Goal: Information Seeking & Learning: Learn about a topic

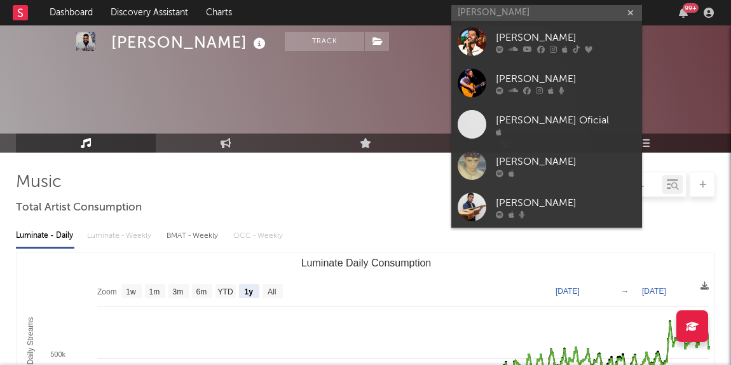
select select "1y"
click at [578, 10] on input "[PERSON_NAME]" at bounding box center [546, 13] width 191 height 16
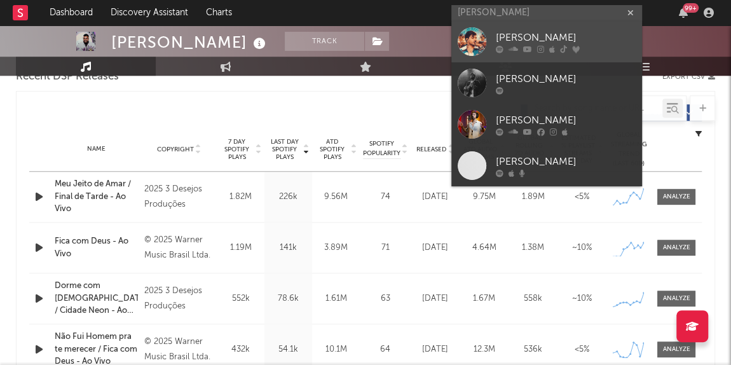
type input "[PERSON_NAME]"
click at [508, 50] on icon at bounding box center [513, 50] width 10 height 8
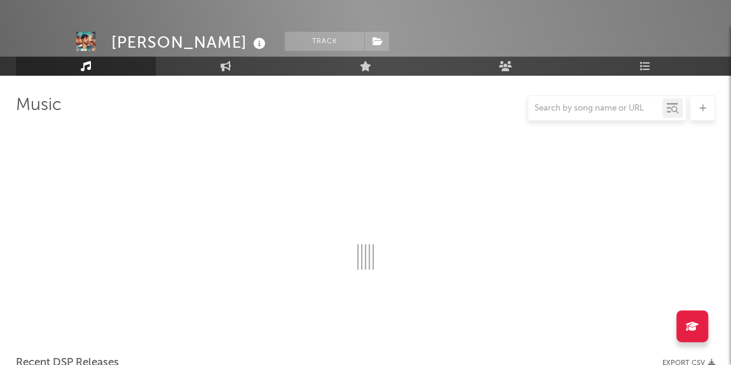
scroll to position [463, 0]
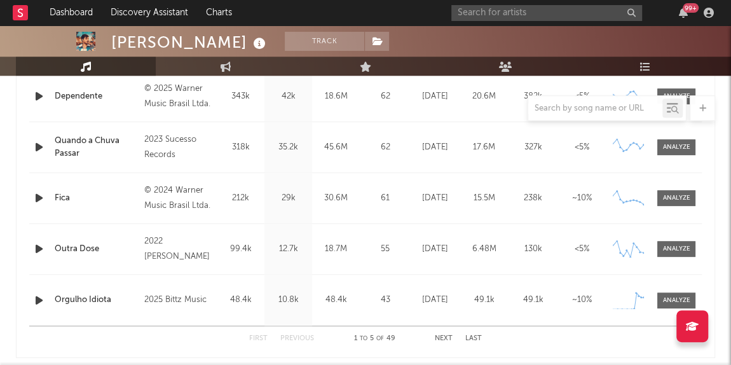
select select "6m"
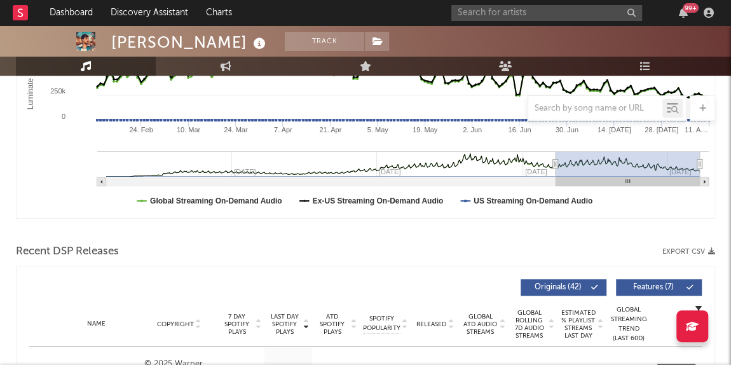
scroll to position [173, 0]
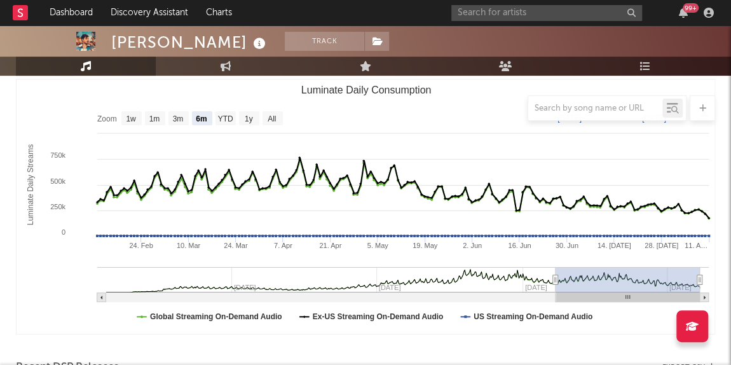
click at [247, 118] on div at bounding box center [365, 107] width 699 height 25
click at [246, 116] on div at bounding box center [365, 107] width 699 height 25
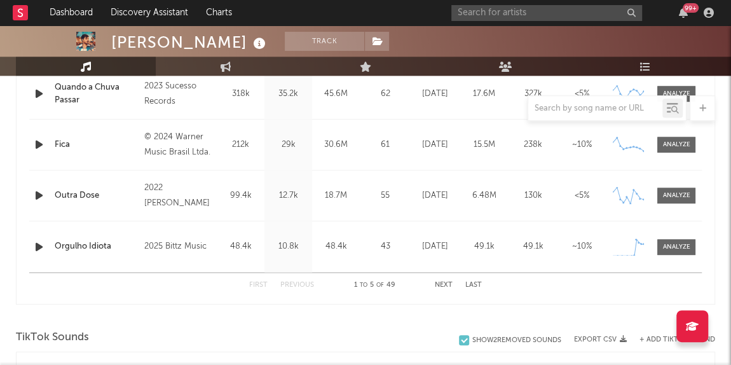
scroll to position [635, 0]
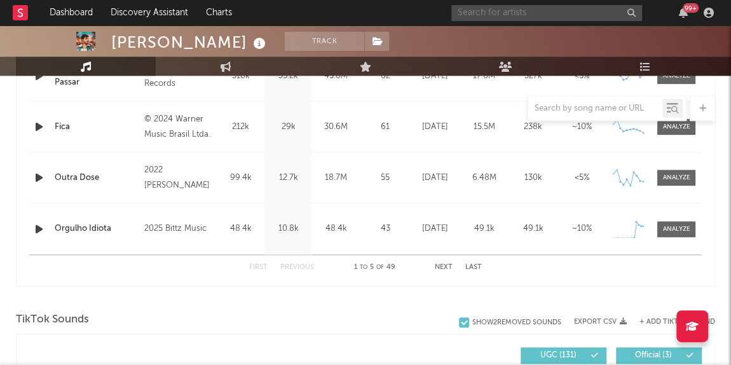
click at [500, 18] on input "text" at bounding box center [546, 13] width 191 height 16
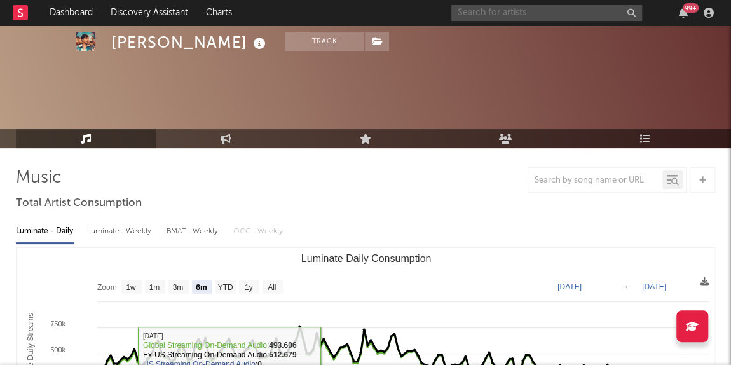
scroll to position [0, 0]
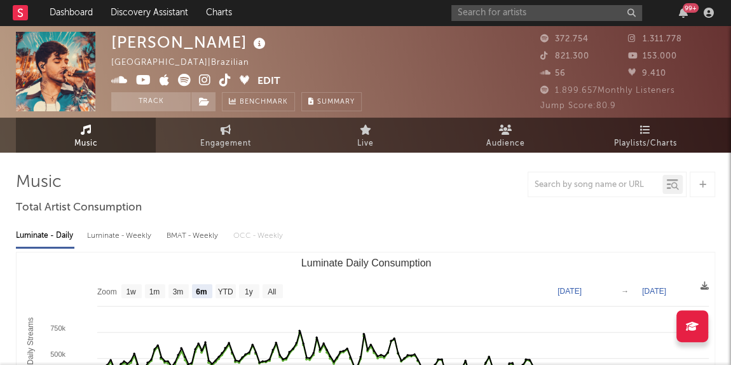
click at [104, 142] on link "Music" at bounding box center [86, 135] width 140 height 35
click at [215, 131] on link "Engagement" at bounding box center [226, 135] width 140 height 35
select select "1w"
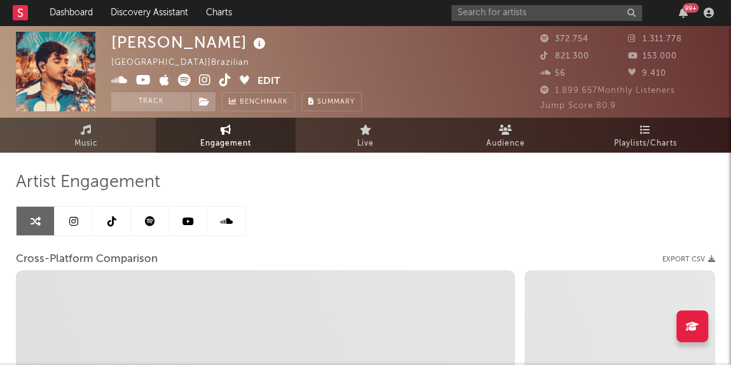
select select "1m"
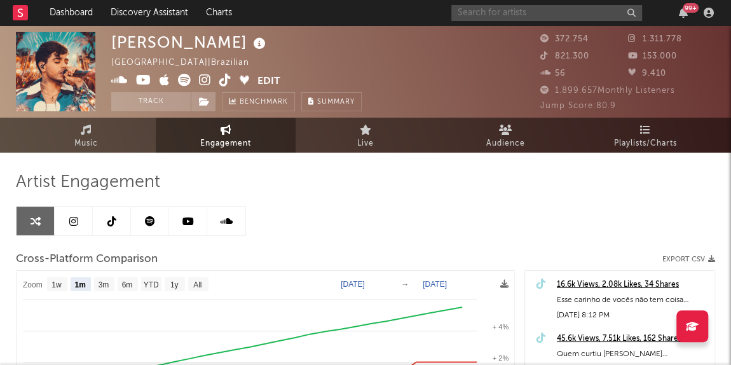
click at [464, 6] on input "text" at bounding box center [546, 13] width 191 height 16
click at [487, 12] on input "text" at bounding box center [546, 13] width 191 height 16
click at [483, 12] on input "text" at bounding box center [546, 13] width 191 height 16
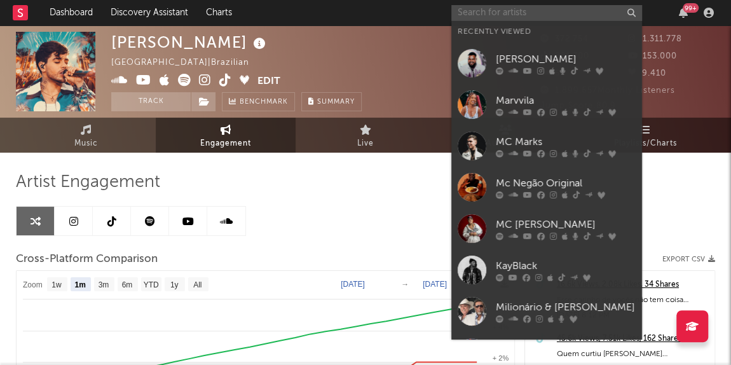
click at [464, 12] on input "text" at bounding box center [546, 13] width 191 height 16
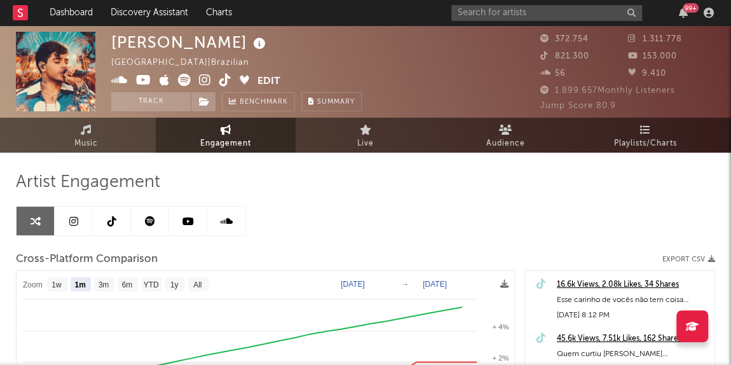
click at [567, 181] on div "Artist Engagement" at bounding box center [365, 183] width 699 height 22
click at [463, 13] on input "text" at bounding box center [546, 13] width 191 height 16
click at [477, 14] on input "text" at bounding box center [546, 13] width 191 height 16
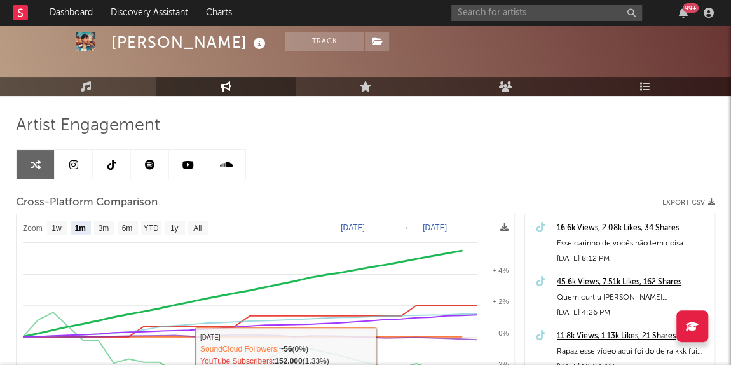
scroll to position [38, 0]
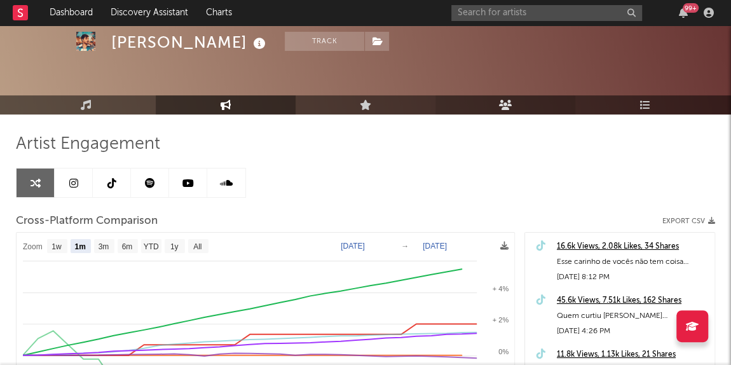
click at [531, 101] on link "Audience" at bounding box center [505, 104] width 140 height 19
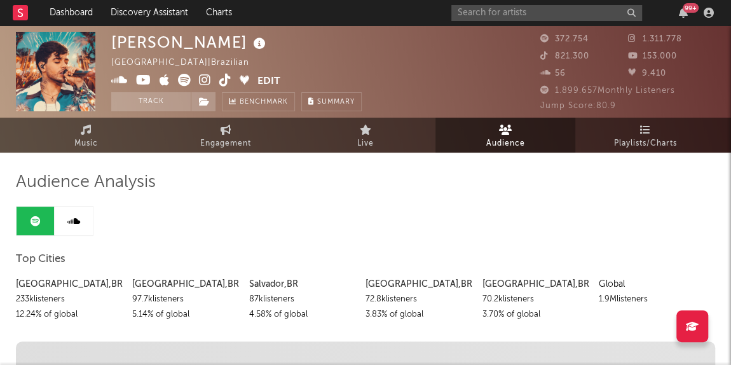
click at [69, 53] on img at bounding box center [55, 71] width 79 height 79
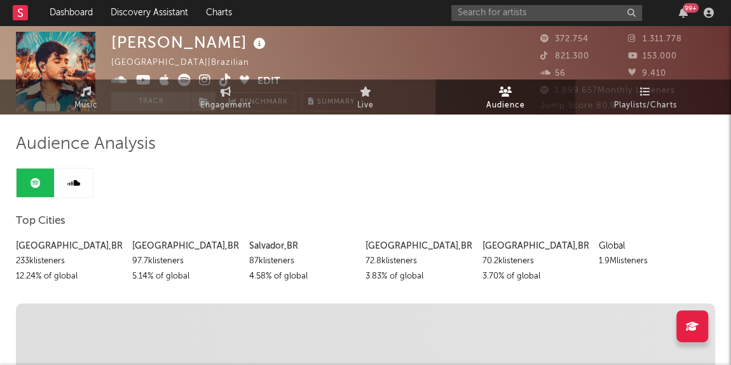
select select "1w"
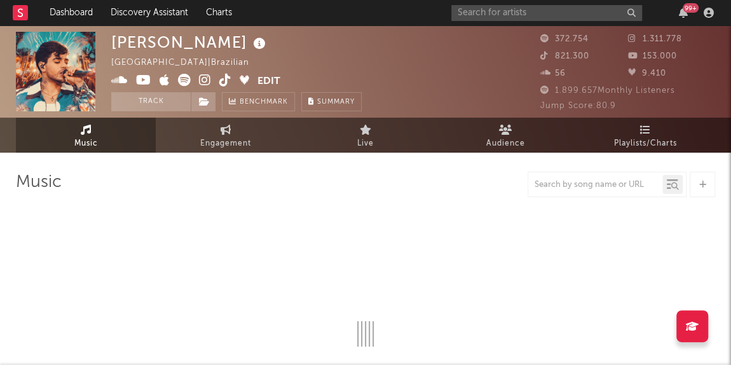
select select "6m"
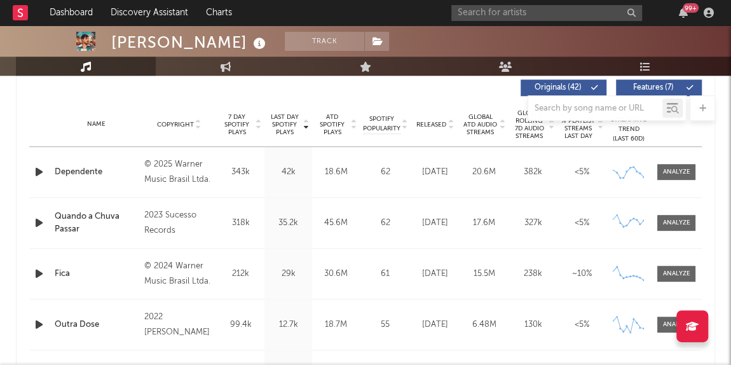
scroll to position [438, 0]
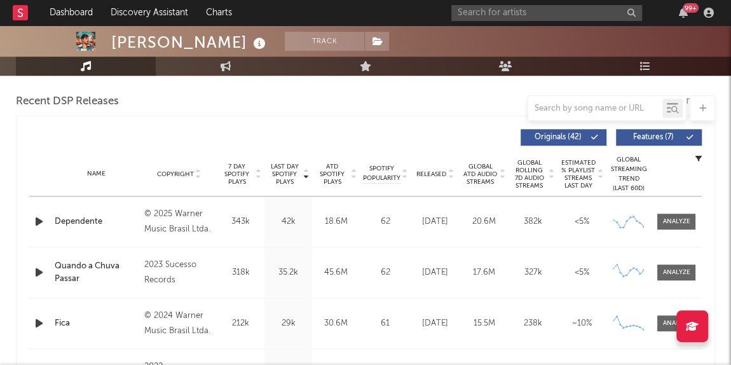
click at [514, 1] on div "99 +" at bounding box center [584, 12] width 267 height 25
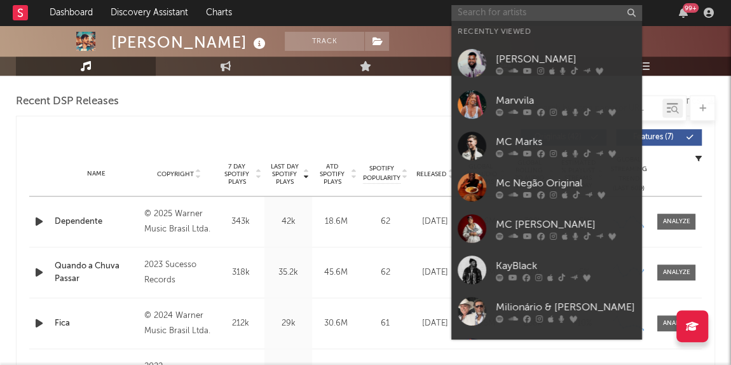
click at [505, 8] on input "text" at bounding box center [546, 13] width 191 height 16
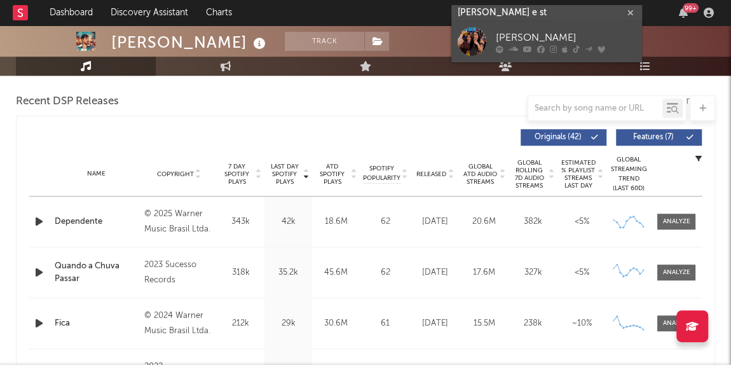
type input "[PERSON_NAME] e st"
click at [512, 36] on div "[PERSON_NAME]" at bounding box center [566, 38] width 140 height 15
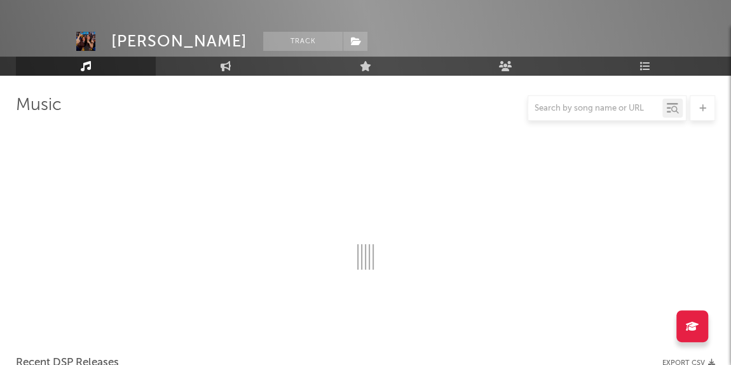
scroll to position [438, 0]
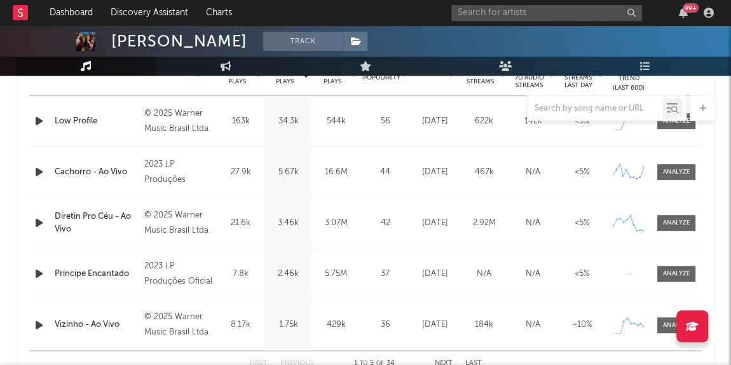
select select "6m"
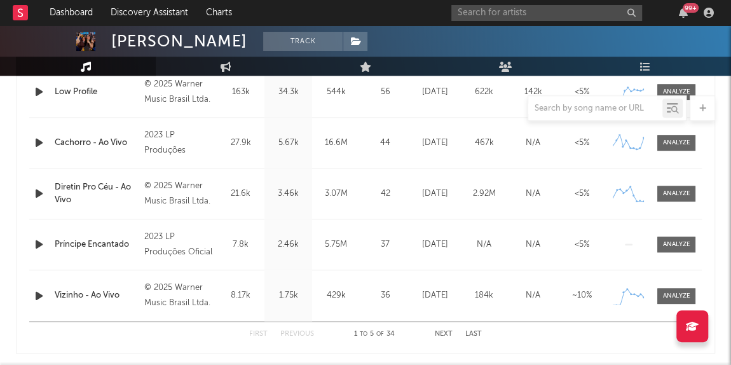
scroll to position [567, 0]
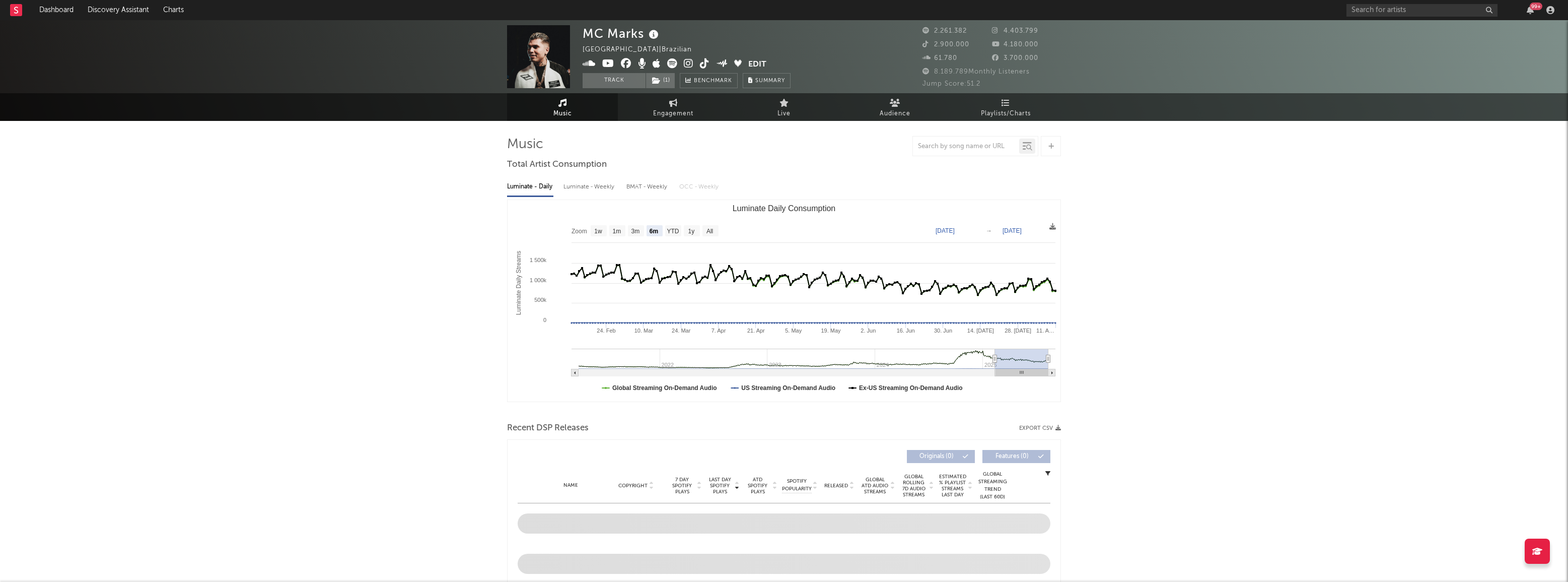
select select "6m"
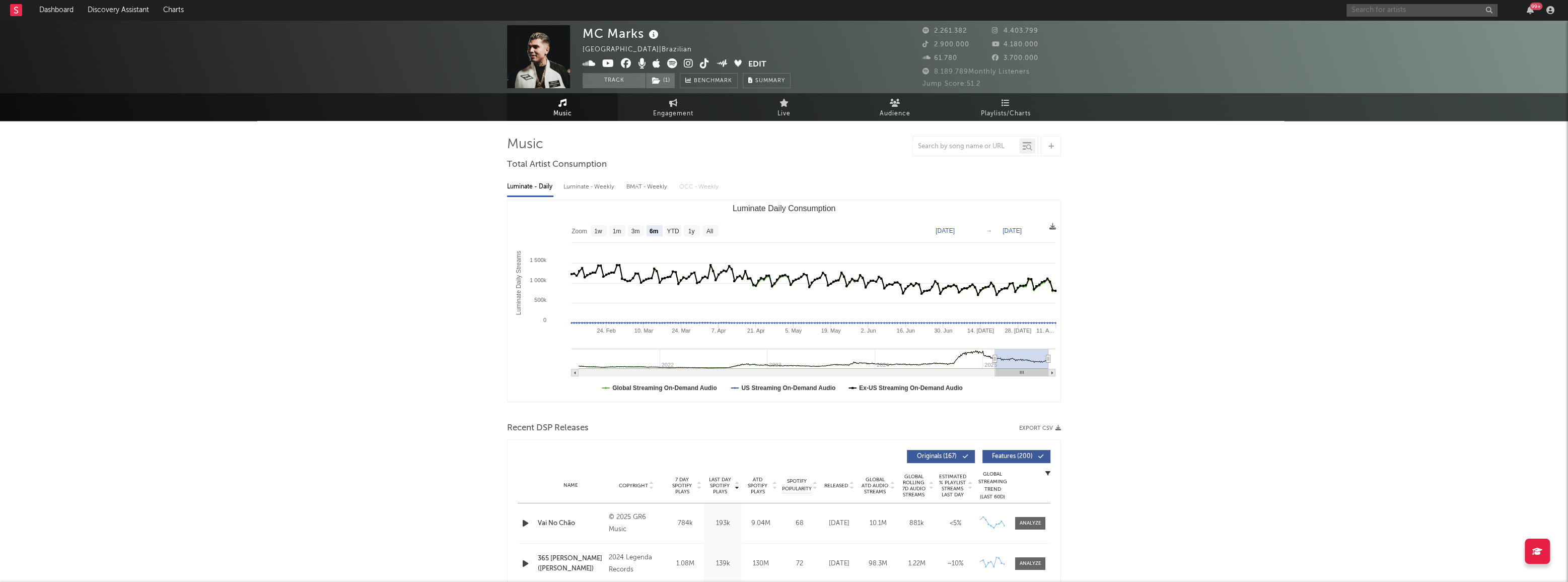
click at [1372, 8] on input "text" at bounding box center [1421, 10] width 151 height 13
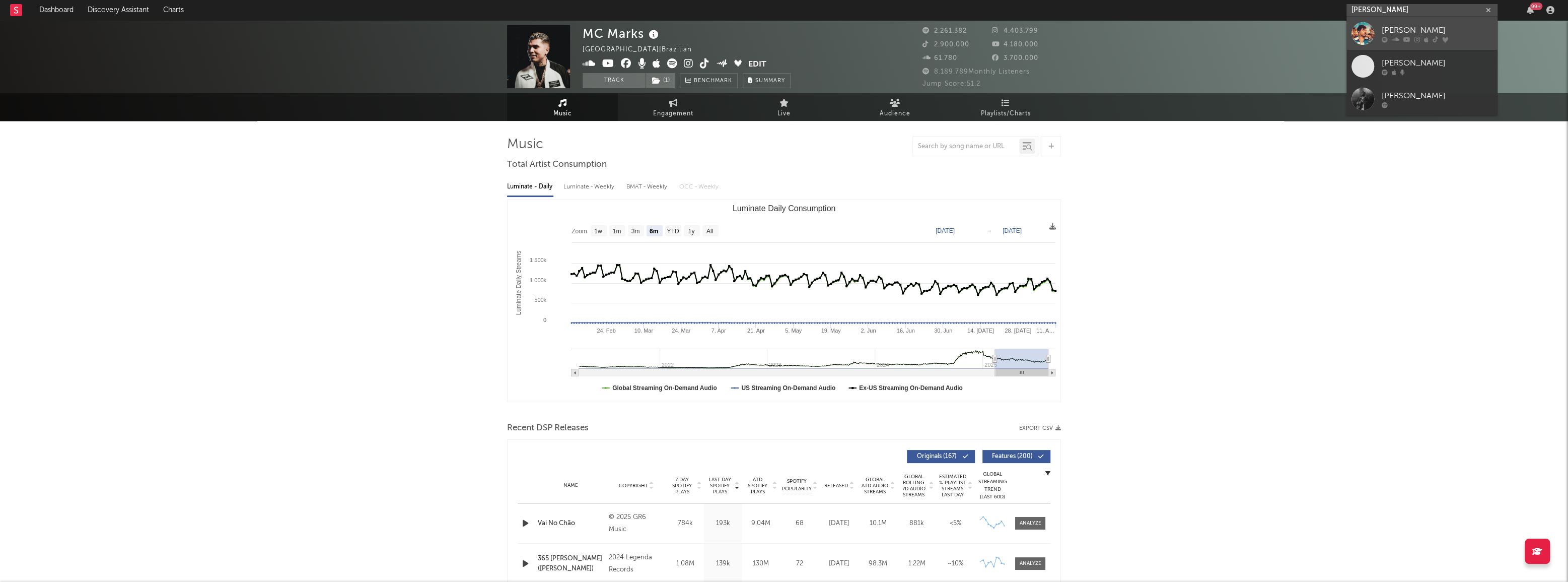
type input "[PERSON_NAME]"
click at [1409, 35] on div "[PERSON_NAME]" at bounding box center [1437, 30] width 111 height 12
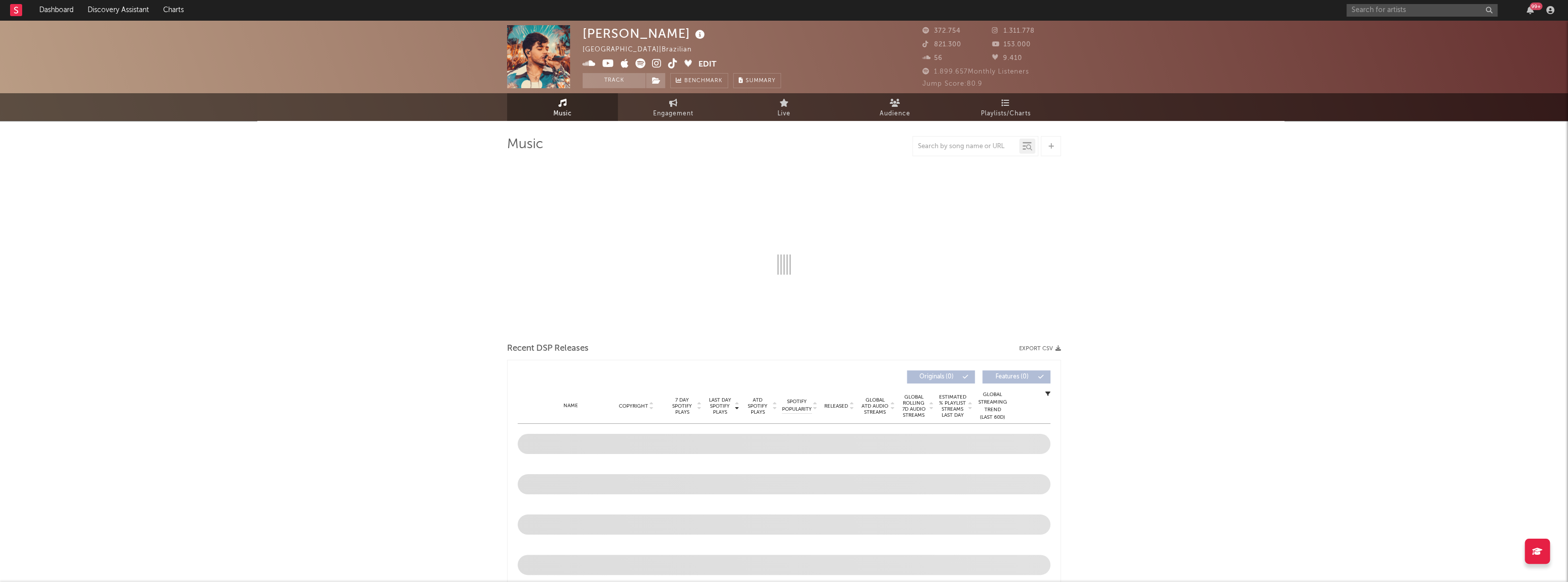
select select "6m"
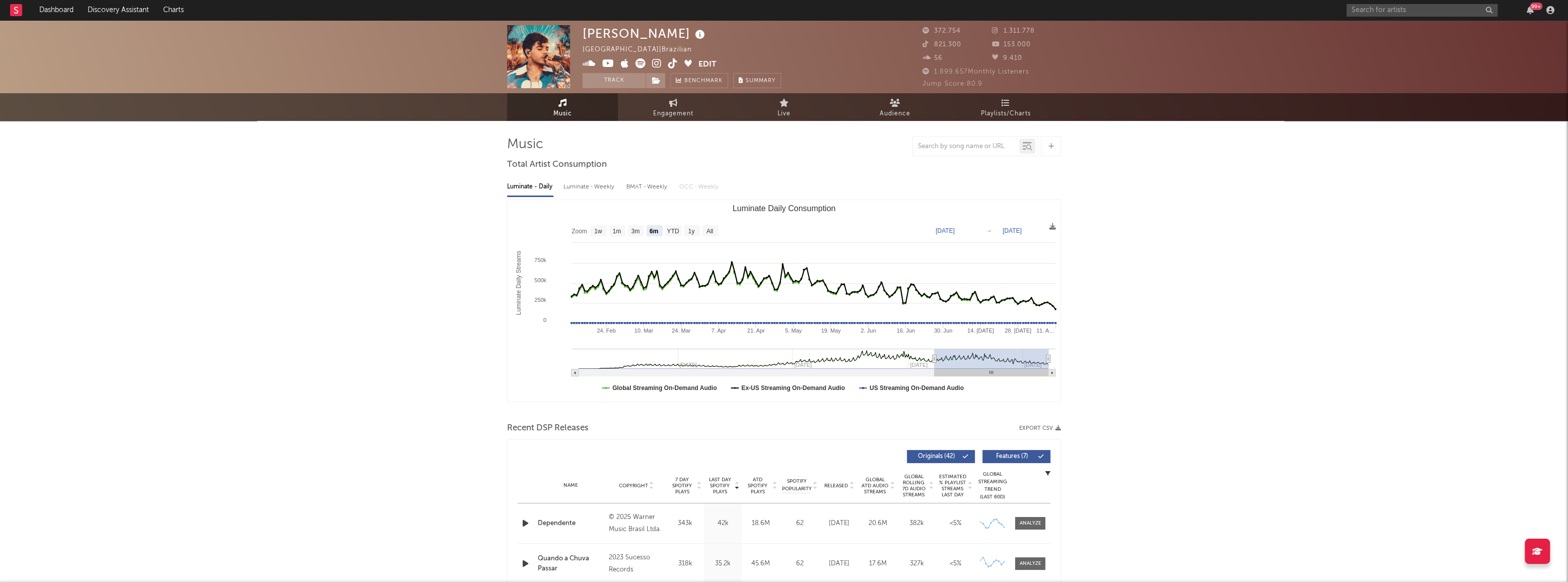
click at [603, 187] on div "Luminate - Weekly" at bounding box center [589, 187] width 53 height 17
select select "6m"
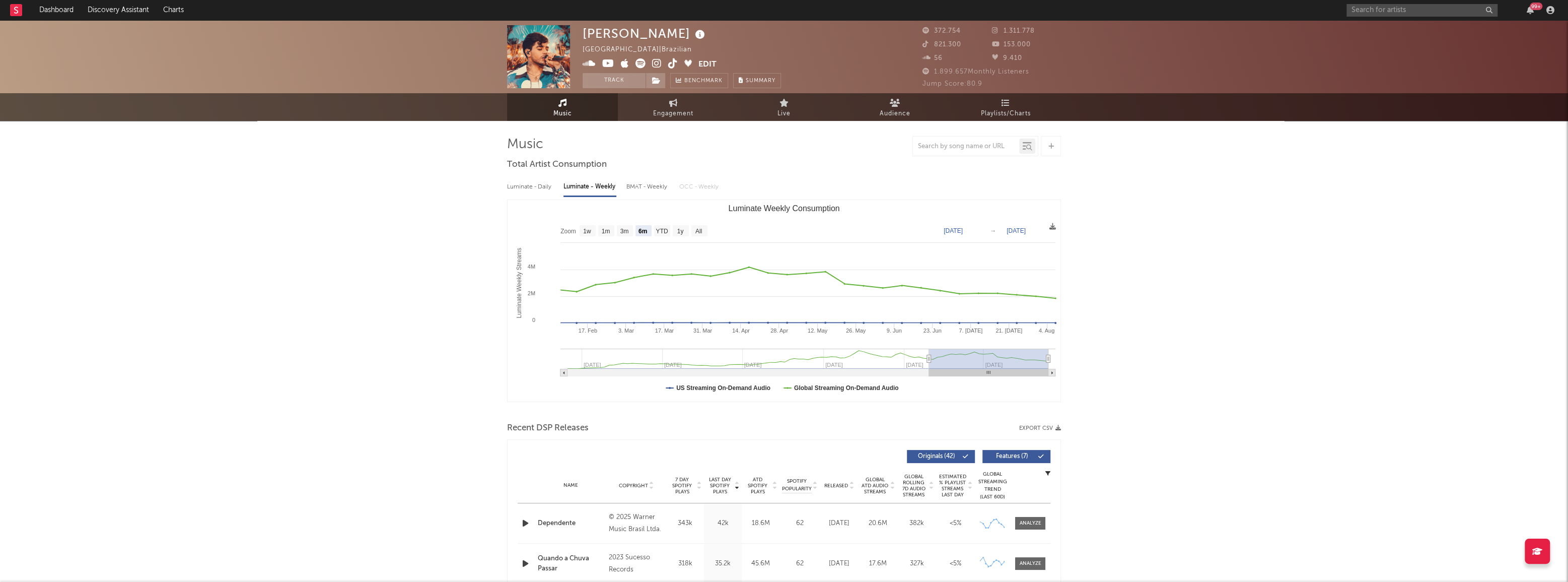
click at [524, 190] on div "Luminate - Daily" at bounding box center [530, 187] width 46 height 17
select select "6m"
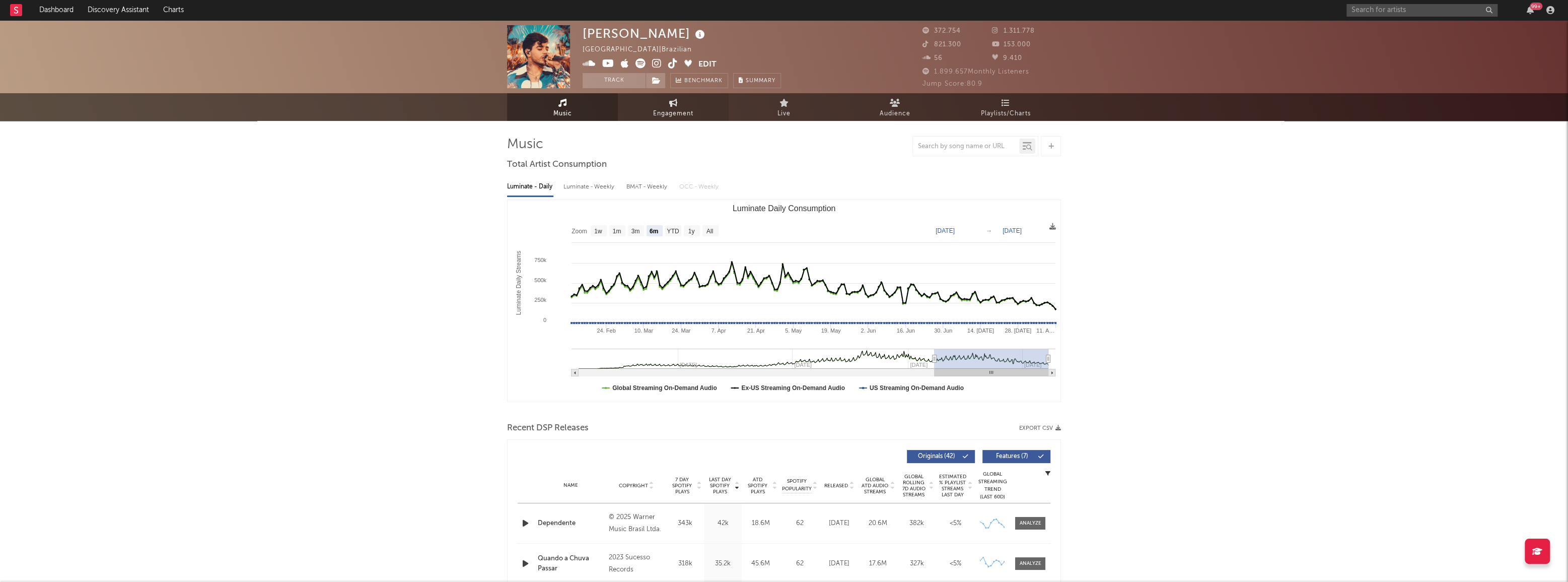
click at [665, 110] on span "Engagement" at bounding box center [673, 113] width 40 height 12
select select "1w"
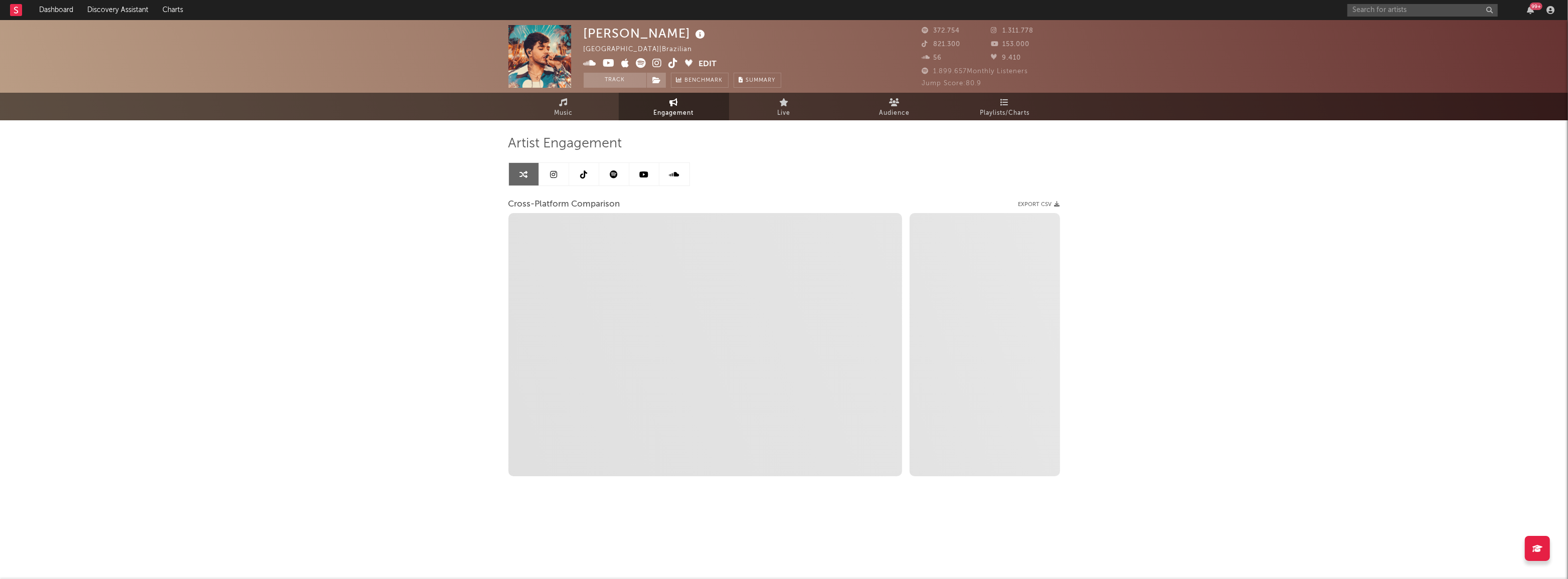
select select "1m"
